Goal: Transaction & Acquisition: Register for event/course

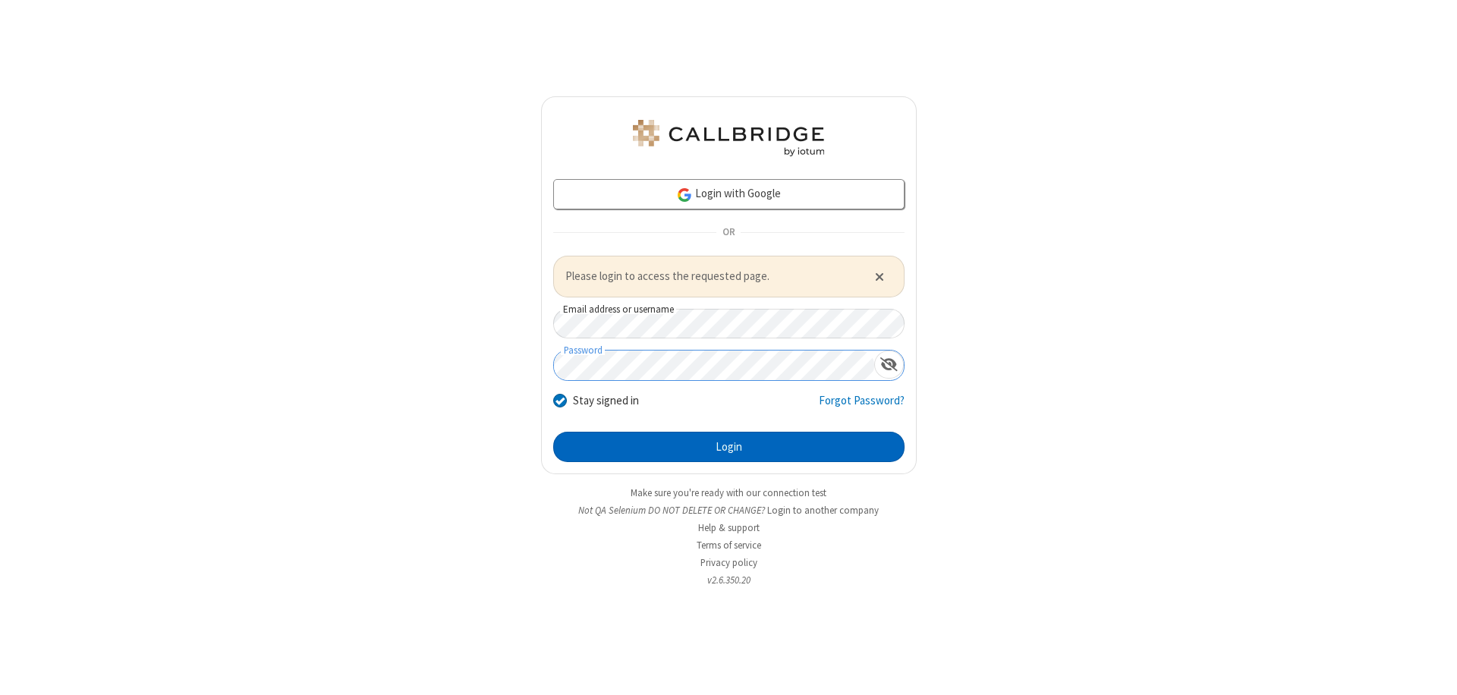
click at [728, 446] on button "Login" at bounding box center [728, 447] width 351 height 30
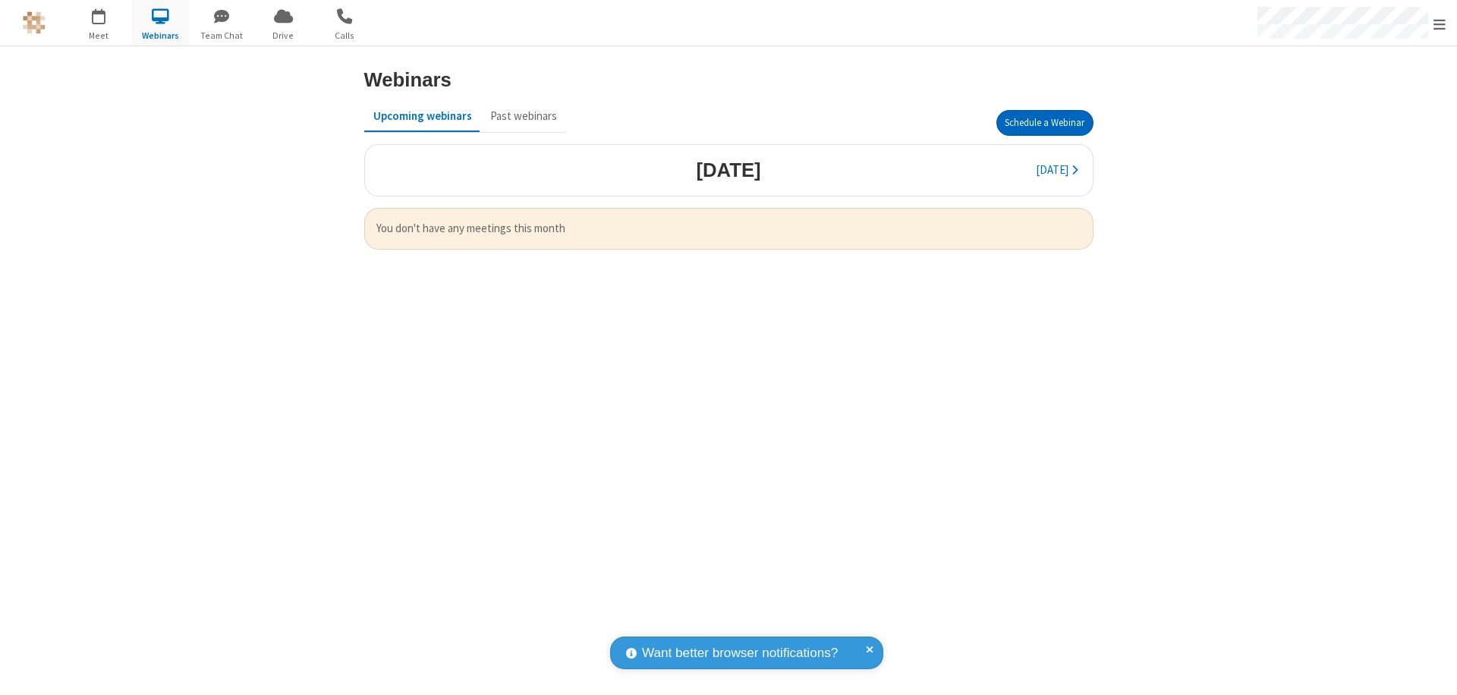
click at [1044, 123] on button "Schedule a Webinar" at bounding box center [1044, 123] width 97 height 26
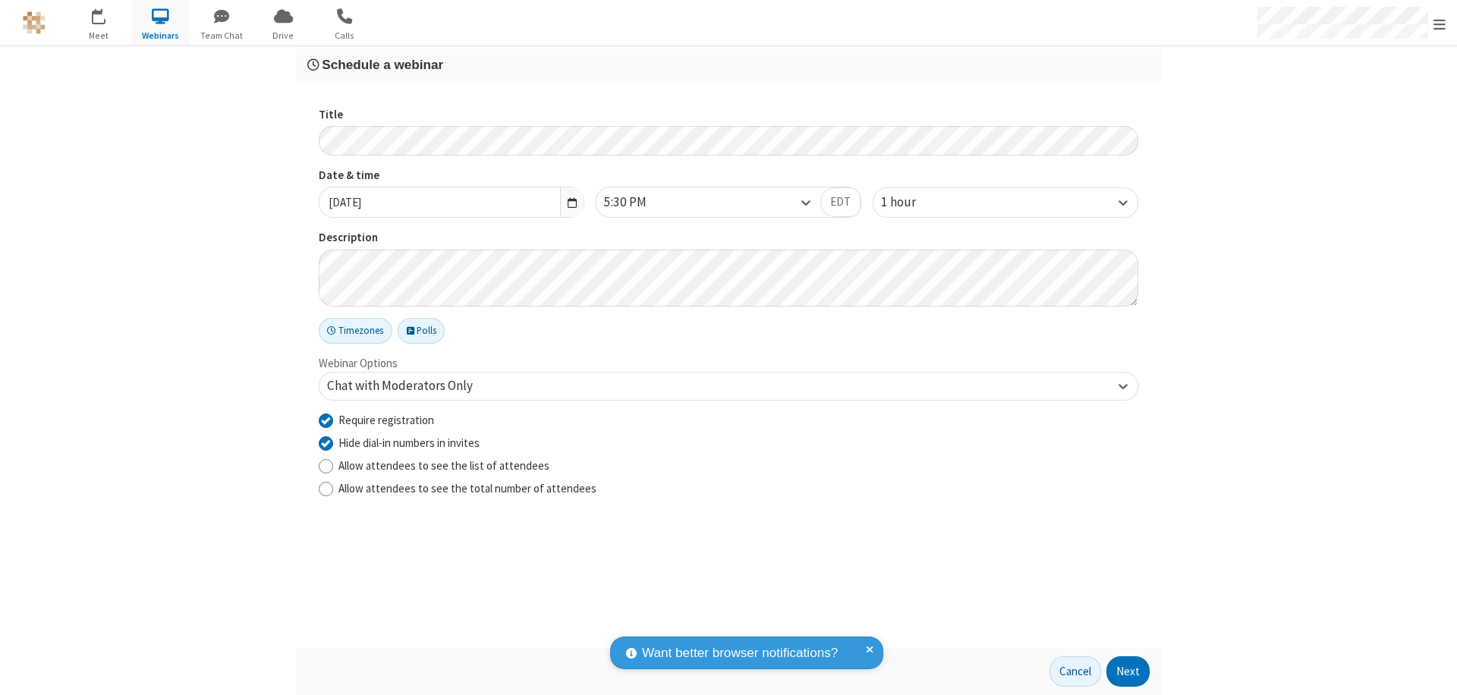
click at [326, 420] on input "Require registration" at bounding box center [326, 420] width 14 height 16
checkbox input "false"
click at [1128, 672] on button "Next" at bounding box center [1127, 671] width 43 height 30
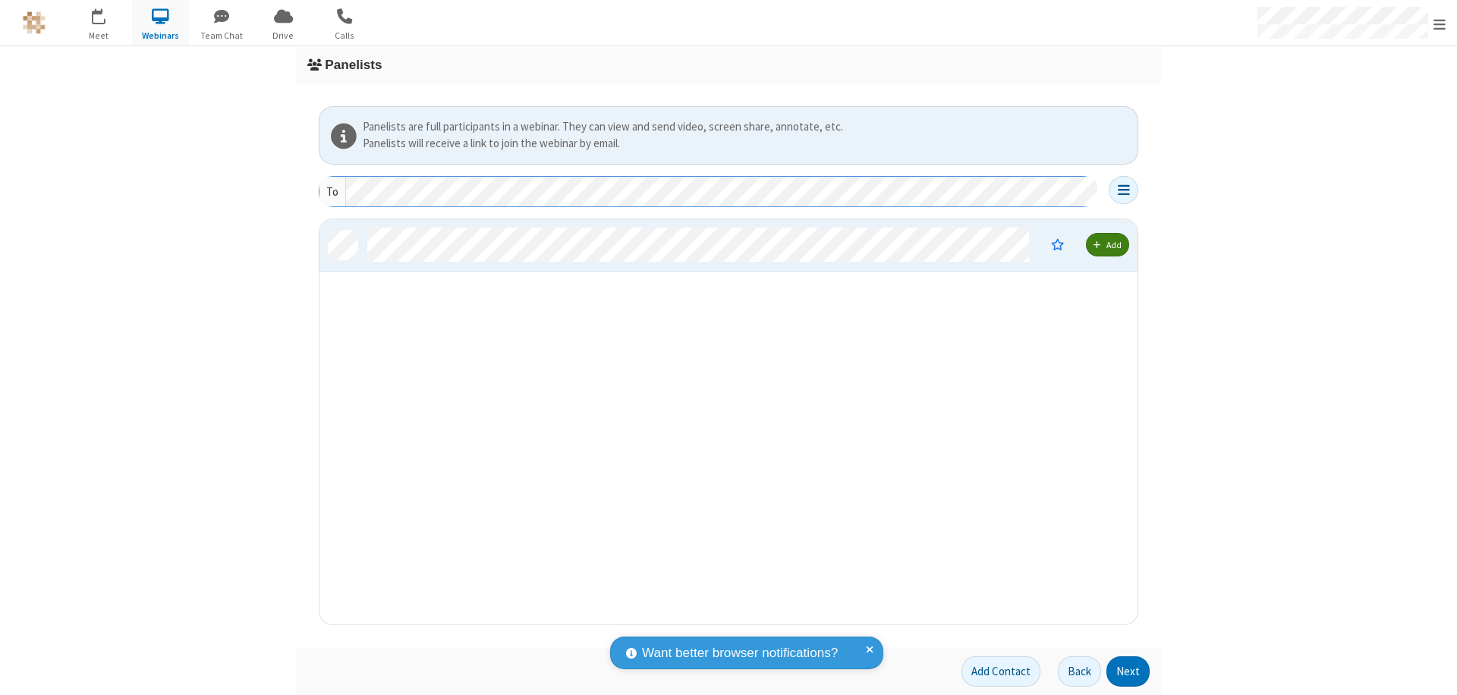
scroll to position [394, 807]
click at [1128, 672] on button "Next" at bounding box center [1127, 671] width 43 height 30
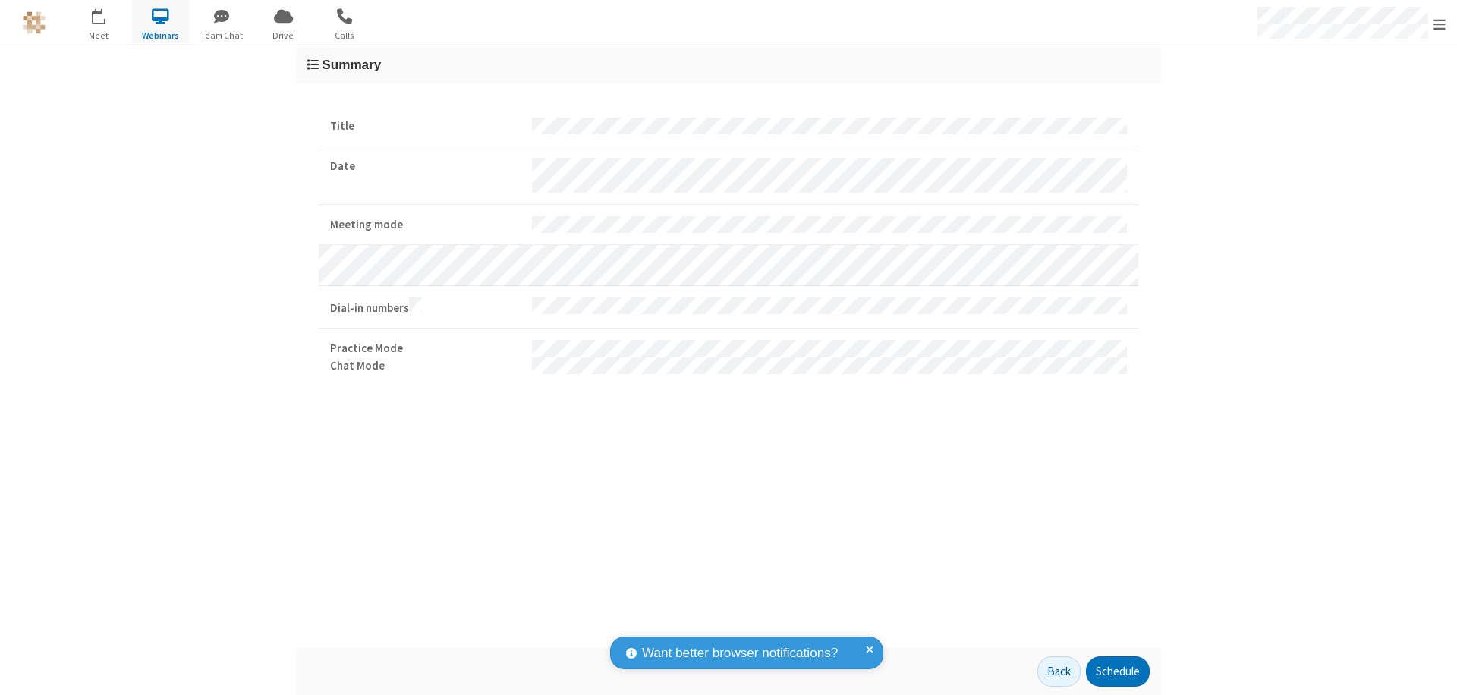
click at [1117, 672] on button "Schedule" at bounding box center [1118, 671] width 64 height 30
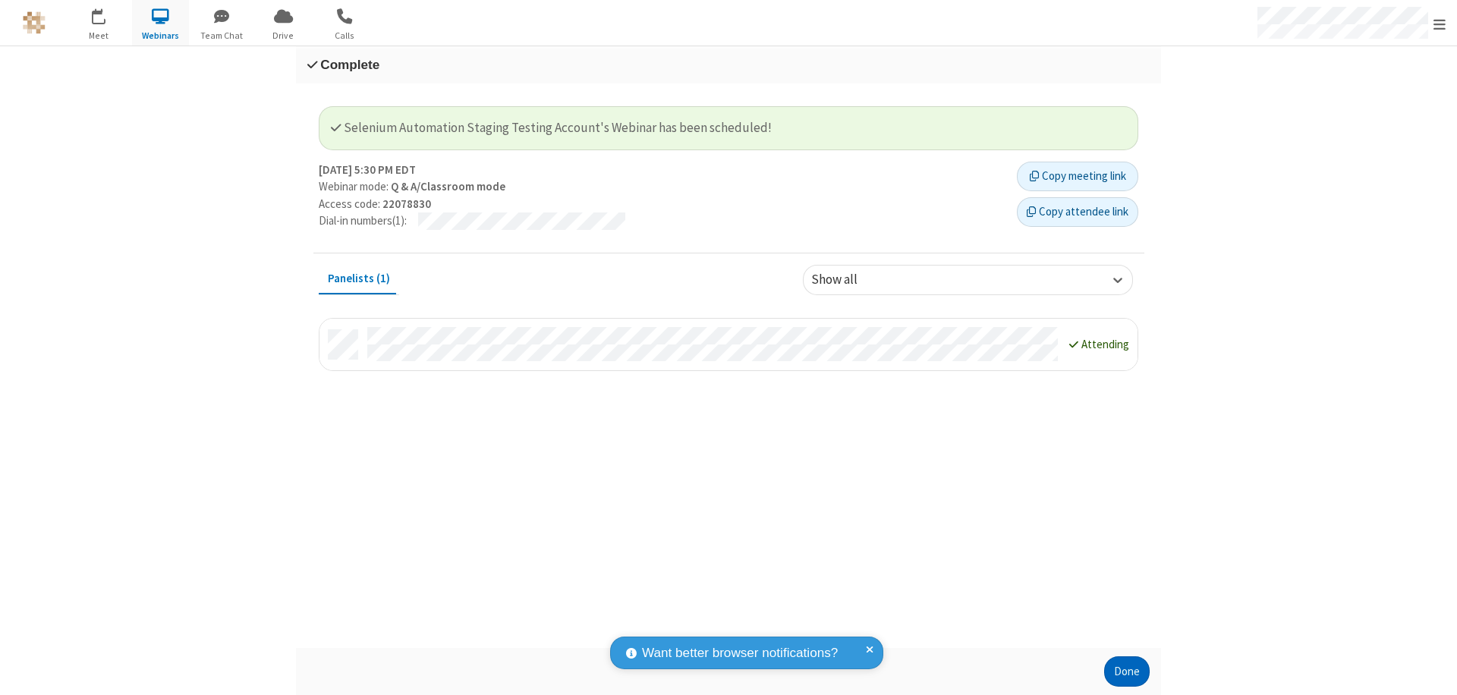
click at [1127, 672] on button "Done" at bounding box center [1127, 671] width 46 height 30
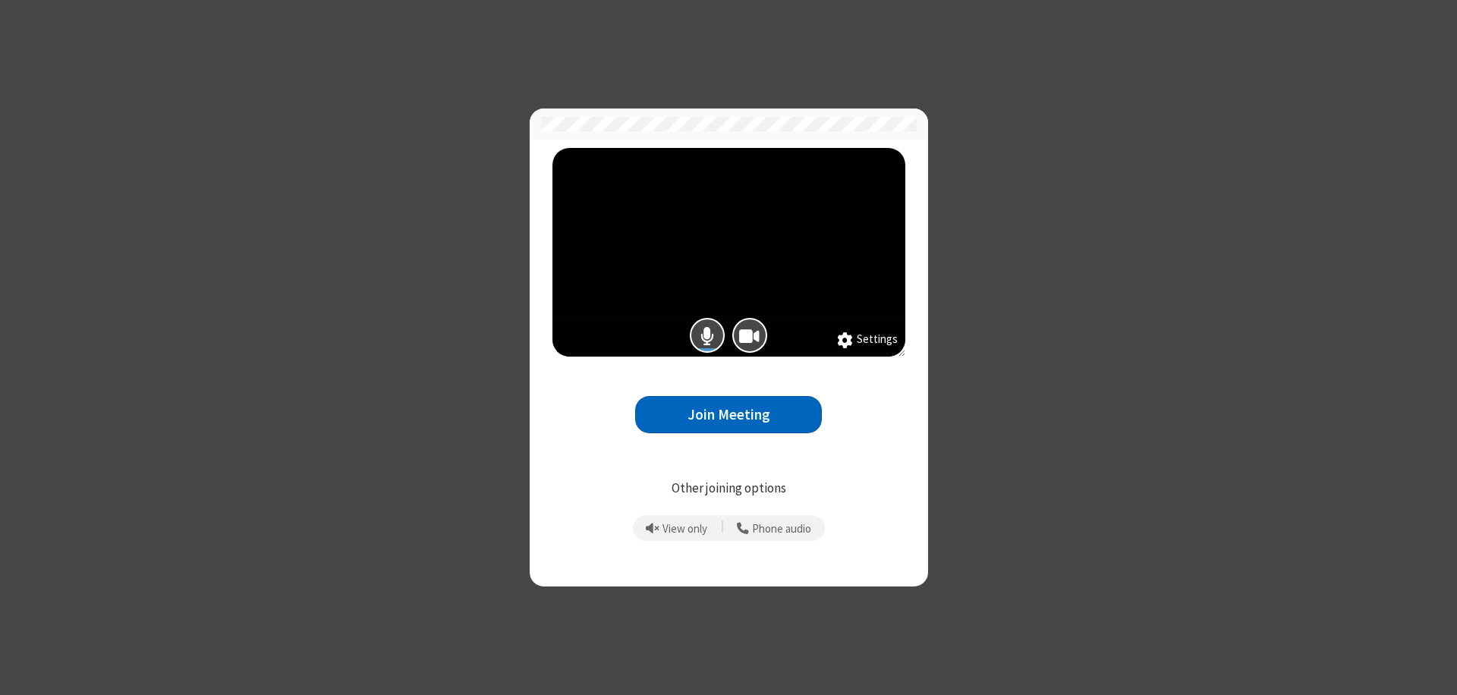
click at [728, 414] on button "Join Meeting" at bounding box center [728, 414] width 187 height 37
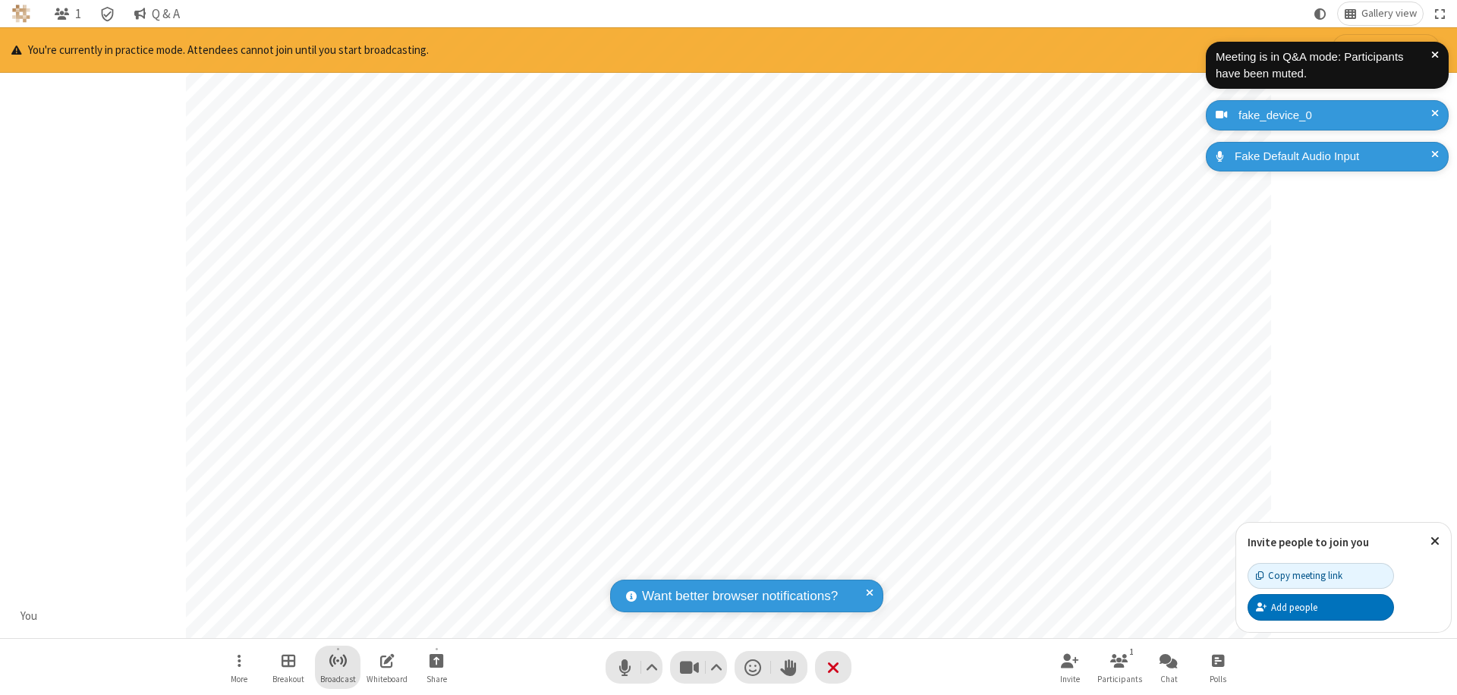
click at [337, 660] on span "Start broadcast" at bounding box center [338, 660] width 19 height 19
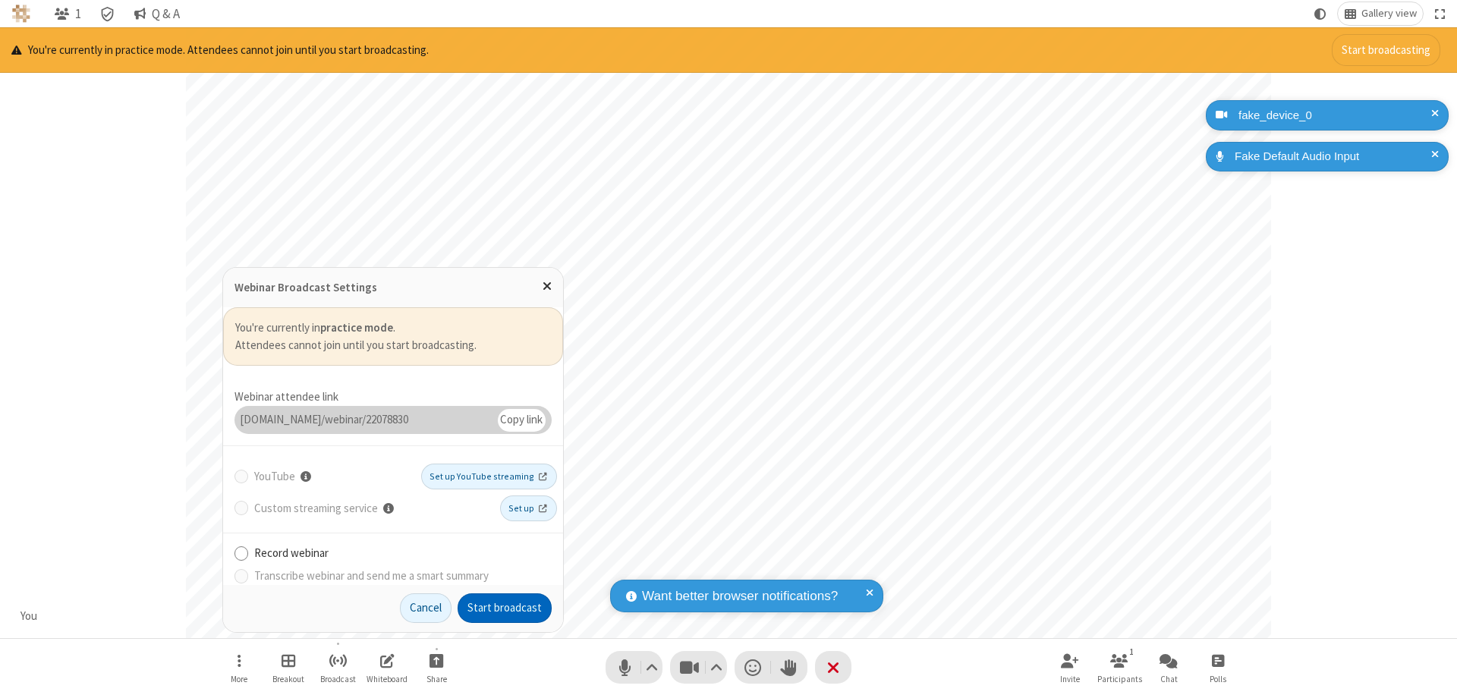
click at [505, 608] on button "Start broadcast" at bounding box center [505, 608] width 94 height 30
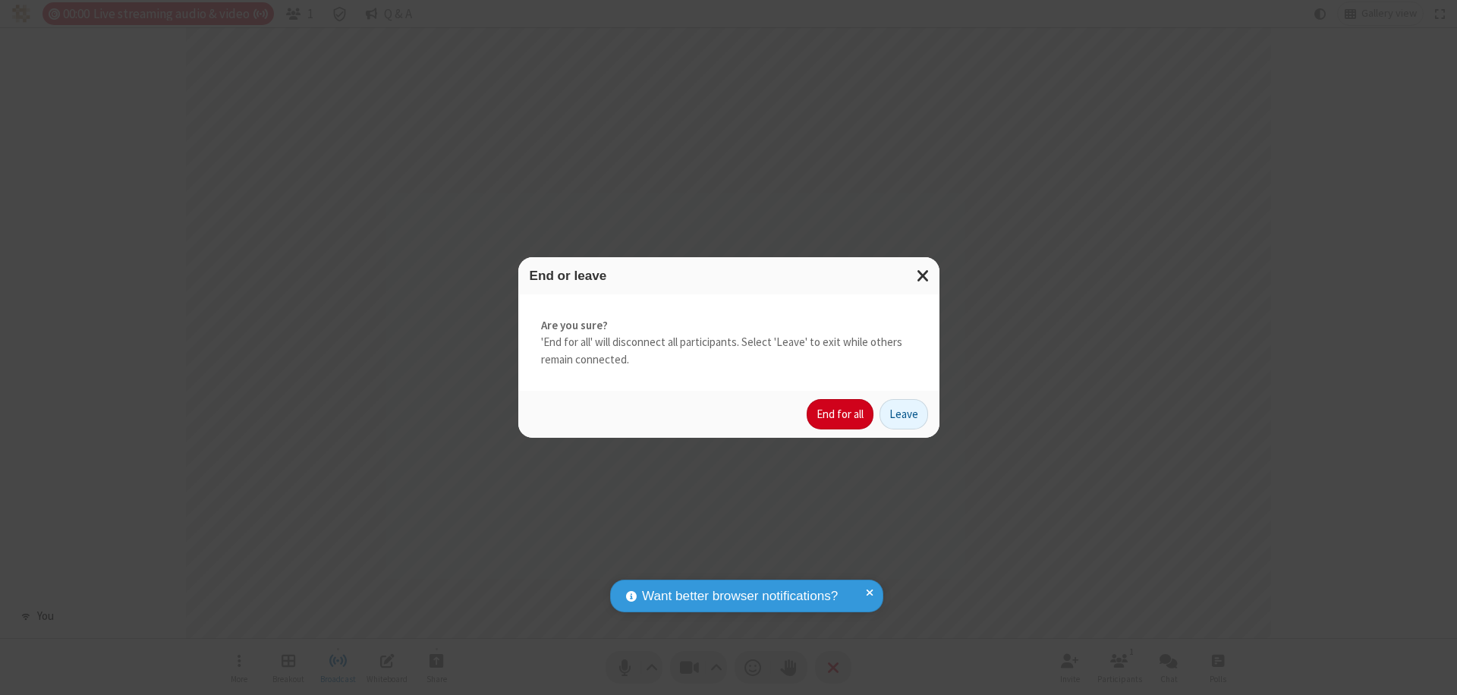
click at [841, 414] on button "End for all" at bounding box center [840, 414] width 67 height 30
